Goal: Find specific page/section: Find specific page/section

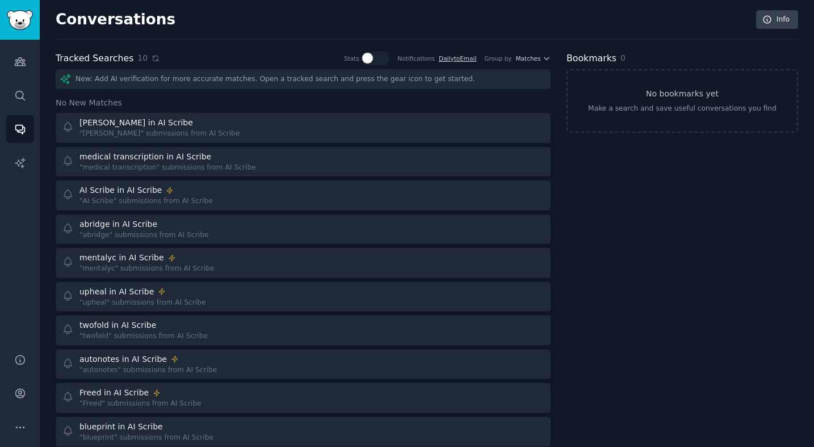
click at [153, 58] on icon at bounding box center [155, 58] width 5 height 5
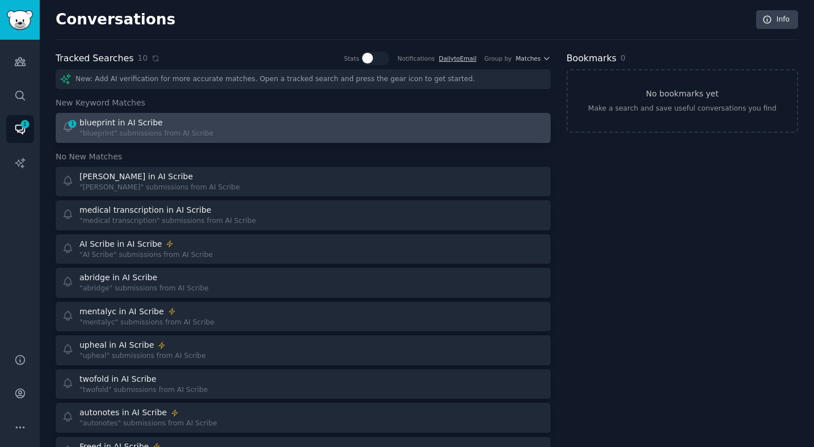
click at [160, 122] on div "blueprint in AI Scribe" at bounding box center [146, 123] width 134 height 12
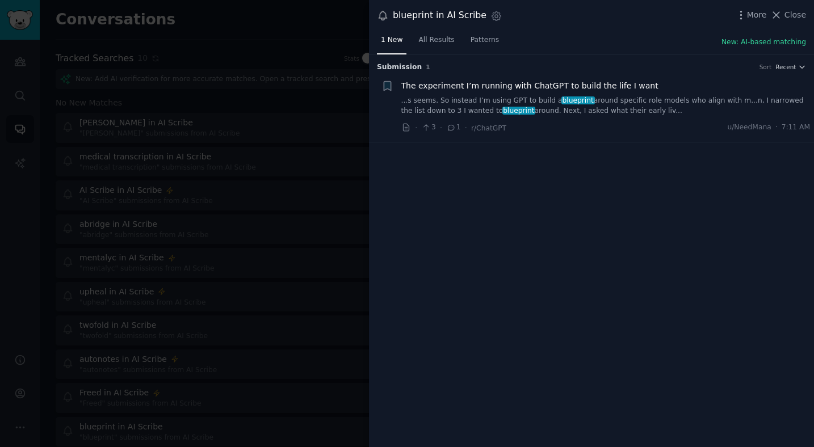
click at [312, 71] on div at bounding box center [407, 223] width 814 height 447
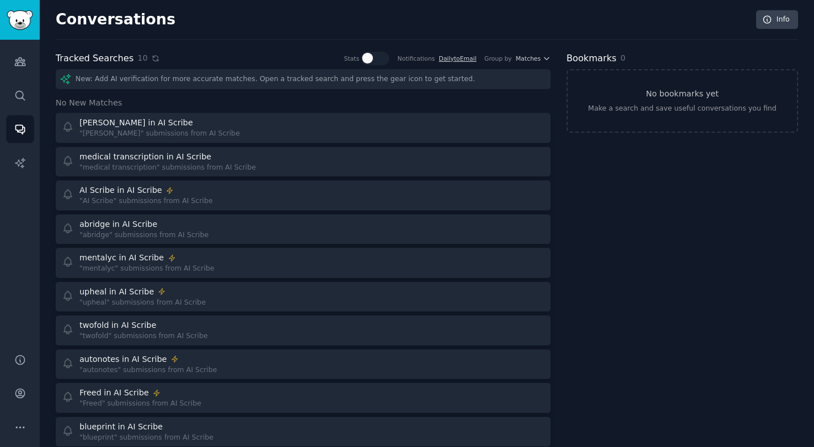
click at [152, 61] on icon at bounding box center [156, 59] width 8 height 8
click at [145, 57] on div "10" at bounding box center [148, 58] width 22 height 12
click at [152, 58] on icon at bounding box center [156, 59] width 8 height 8
click at [148, 66] on div "Tracked Searches 10 Stats Notifications Daily to Email Group by Matches New: Ad…" at bounding box center [303, 266] width 495 height 428
click at [152, 59] on icon at bounding box center [156, 59] width 8 height 8
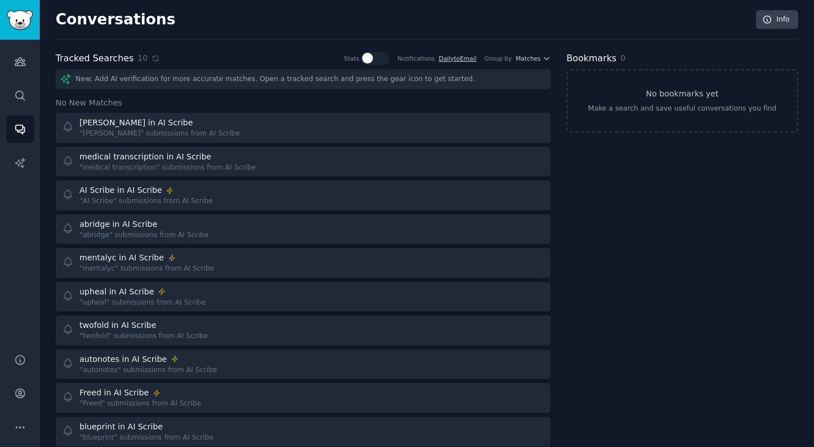
click at [145, 60] on div "10" at bounding box center [148, 58] width 22 height 12
click at [152, 60] on icon at bounding box center [156, 59] width 8 height 8
